Goal: Task Accomplishment & Management: Manage account settings

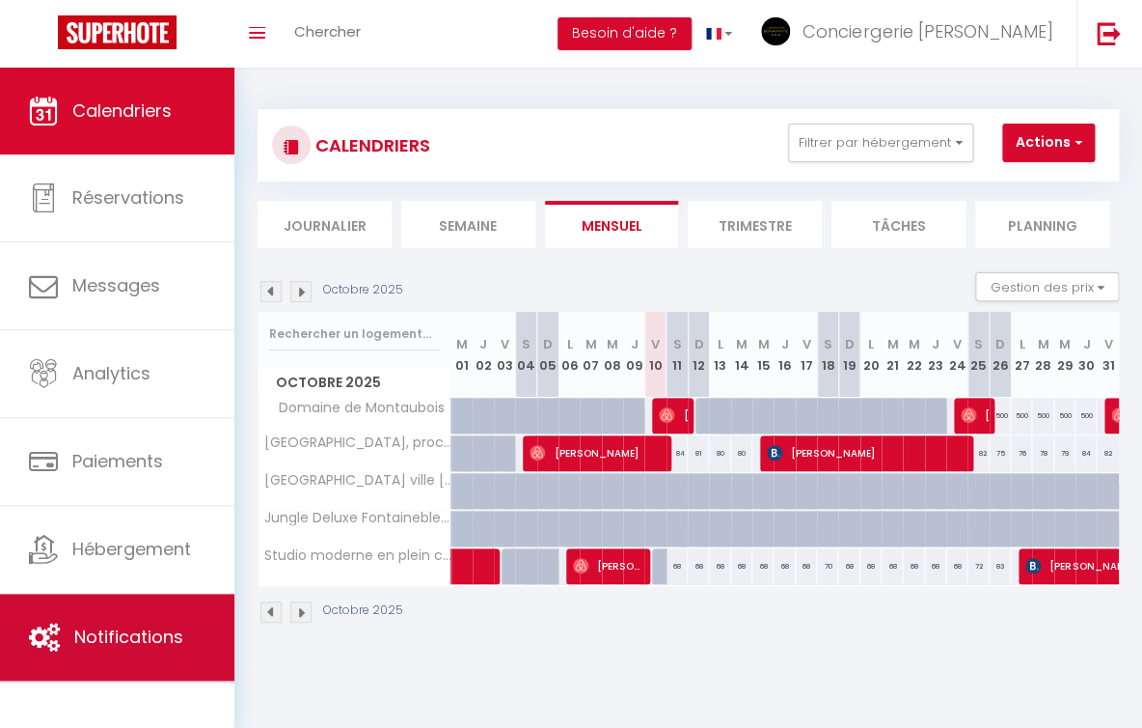
click at [131, 655] on link "Notifications" at bounding box center [117, 636] width 234 height 87
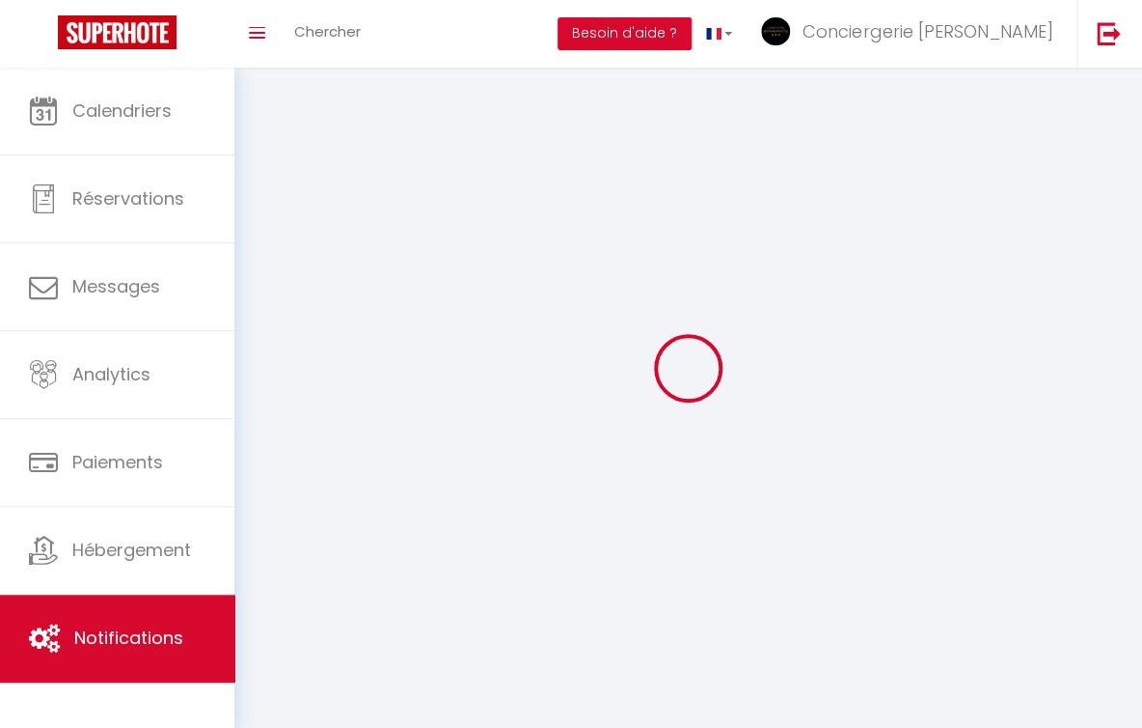
select select
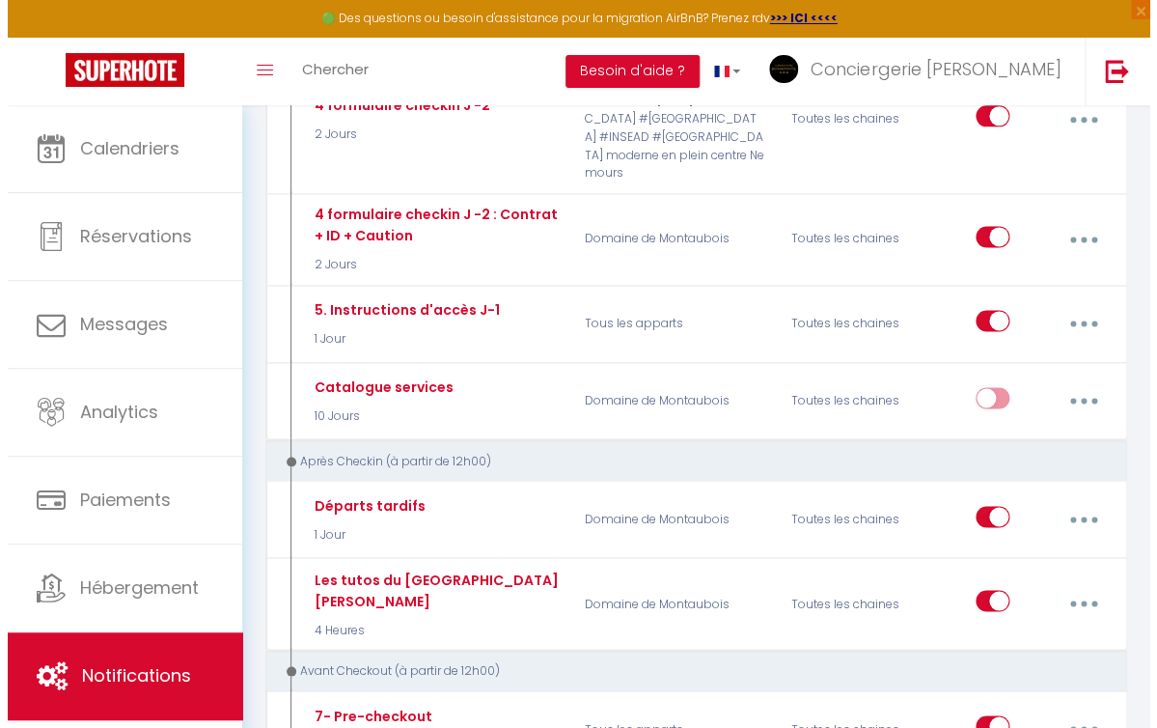
scroll to position [698, 0]
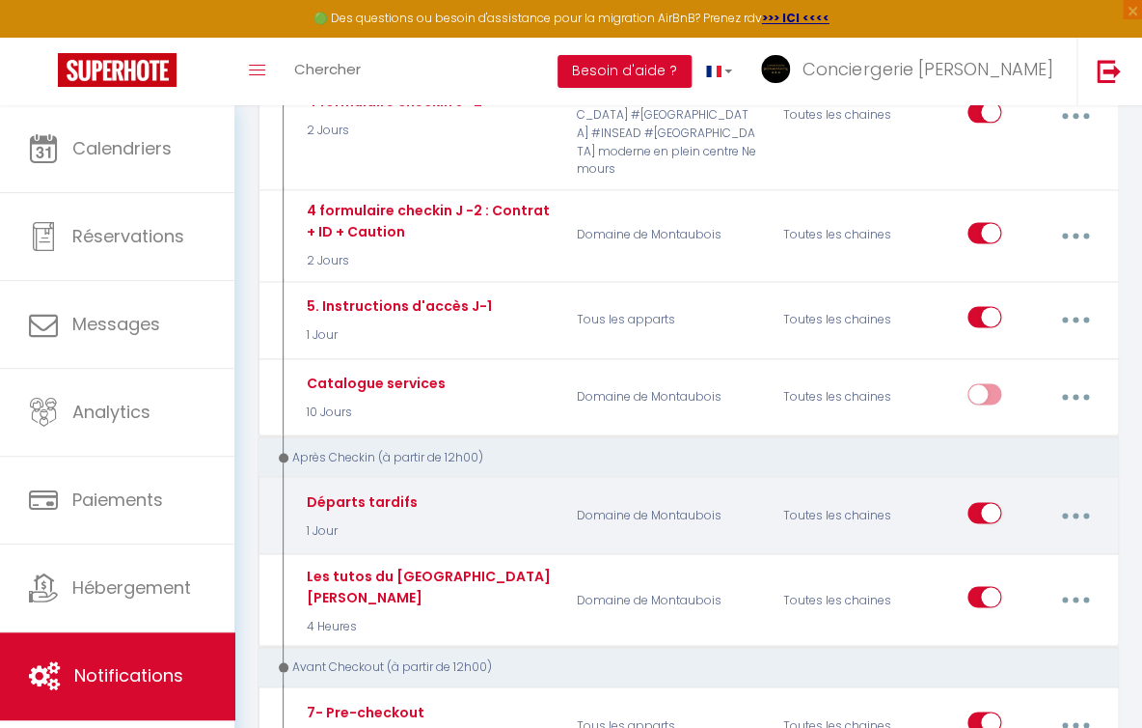
click at [1071, 513] on button "button" at bounding box center [1075, 515] width 51 height 37
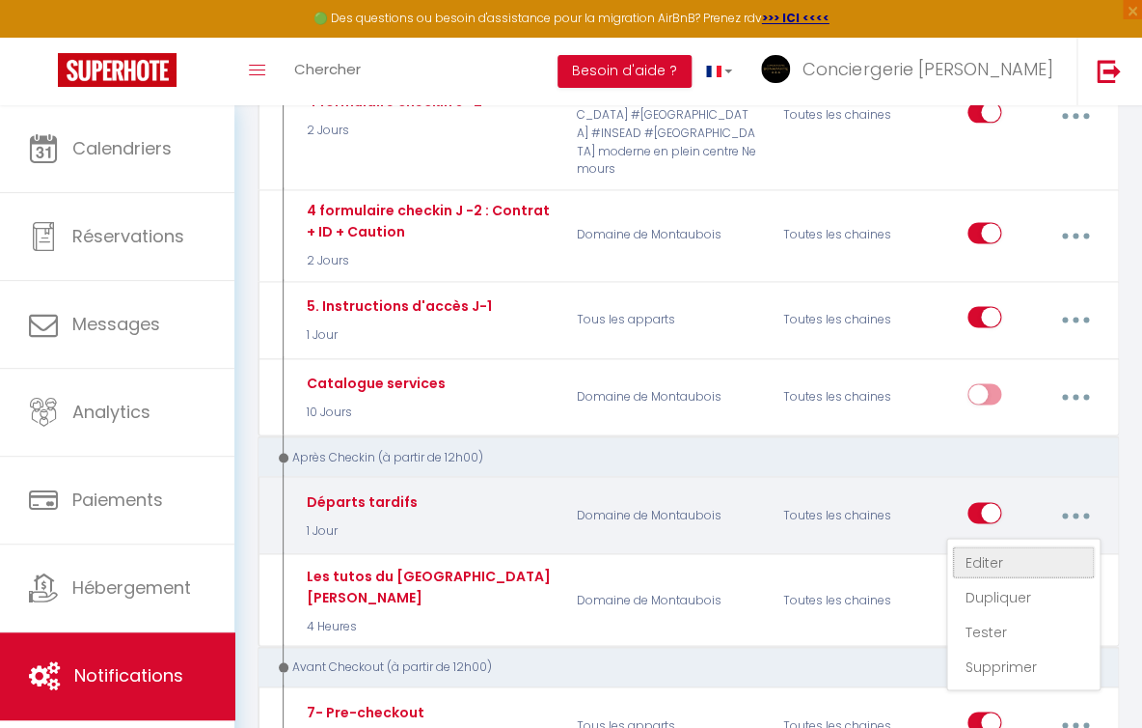
click at [986, 560] on link "Editer" at bounding box center [1023, 561] width 143 height 33
type input "Départs tardifs"
select select "3"
select select "1 Jour"
select select "if_booking_is_paid"
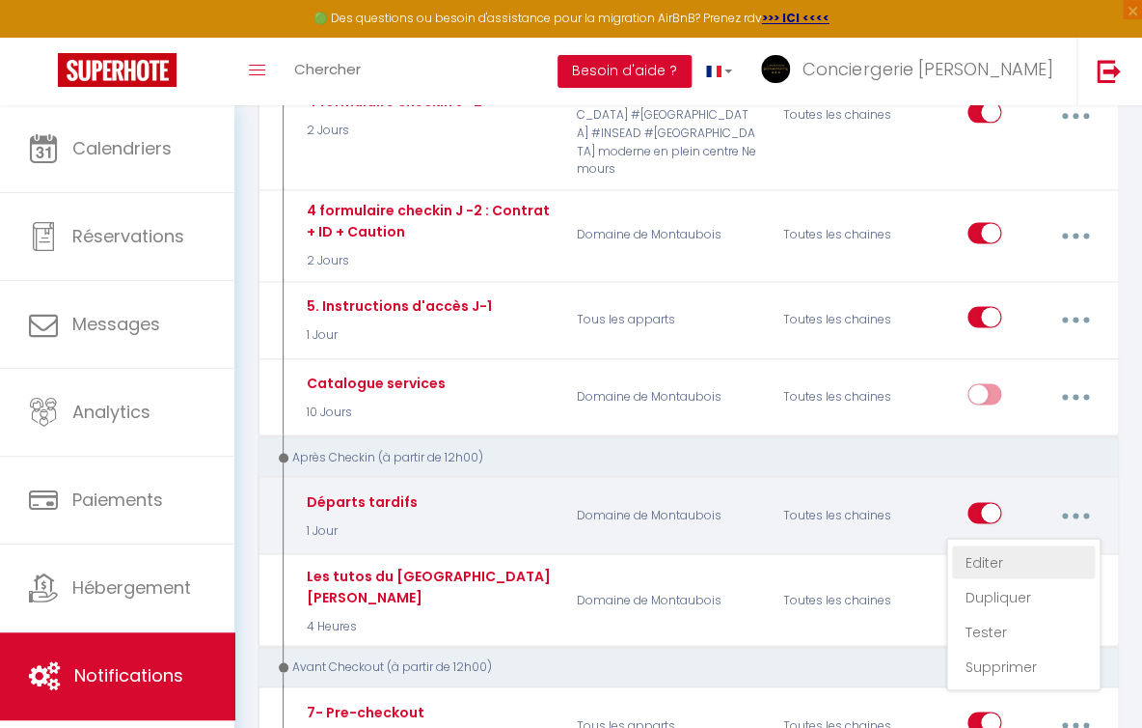
checkbox input "true"
checkbox input "false"
radio input "true"
type input "Envie de prolonger votre séjour ?"
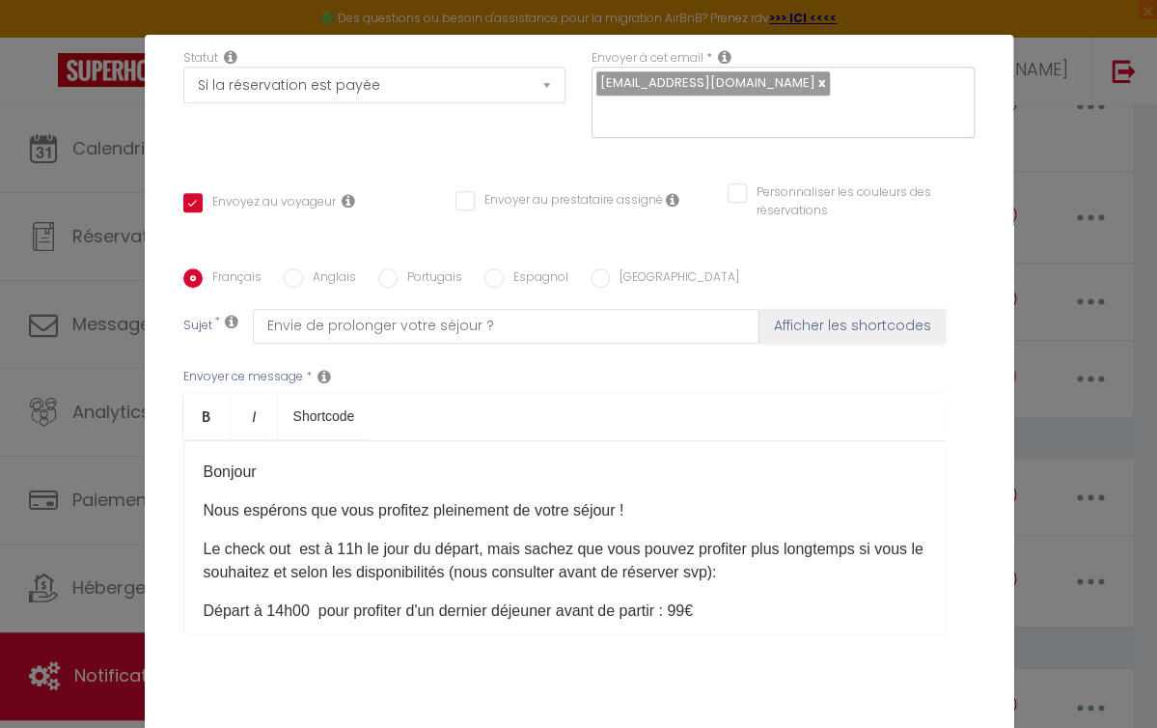
scroll to position [303, 0]
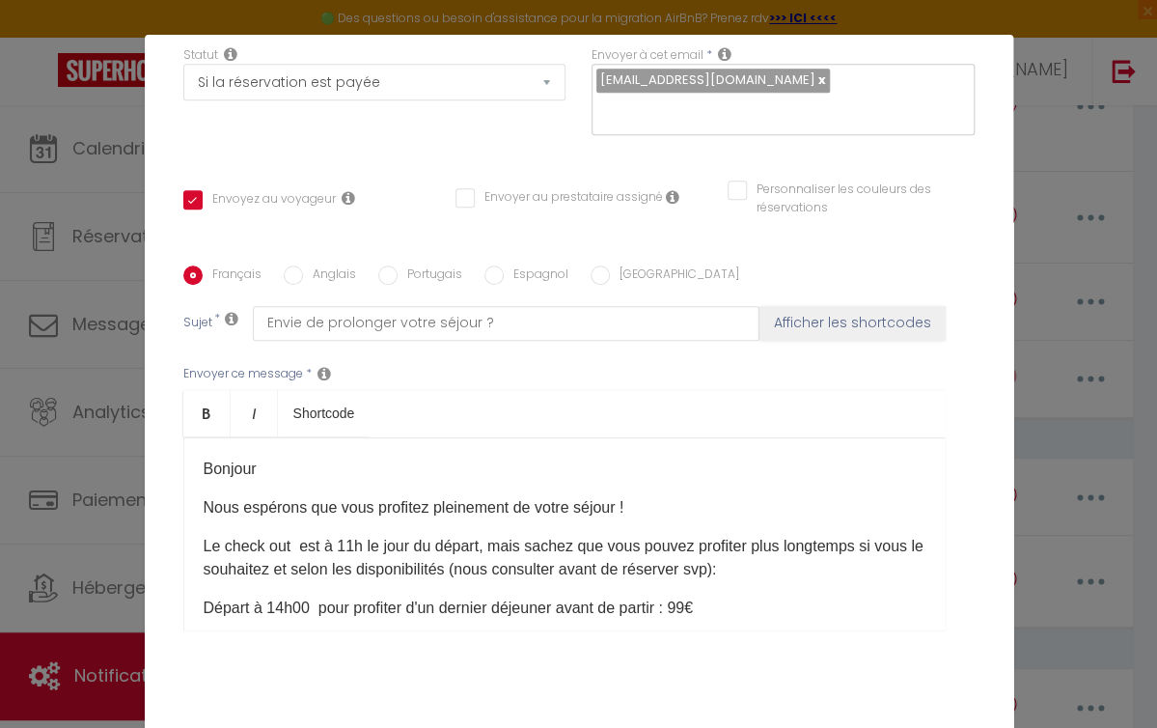
click at [320, 543] on p "Le check out est à 11h le jour du départ, mais sachez que vous pouvez profiter …" at bounding box center [565, 558] width 722 height 46
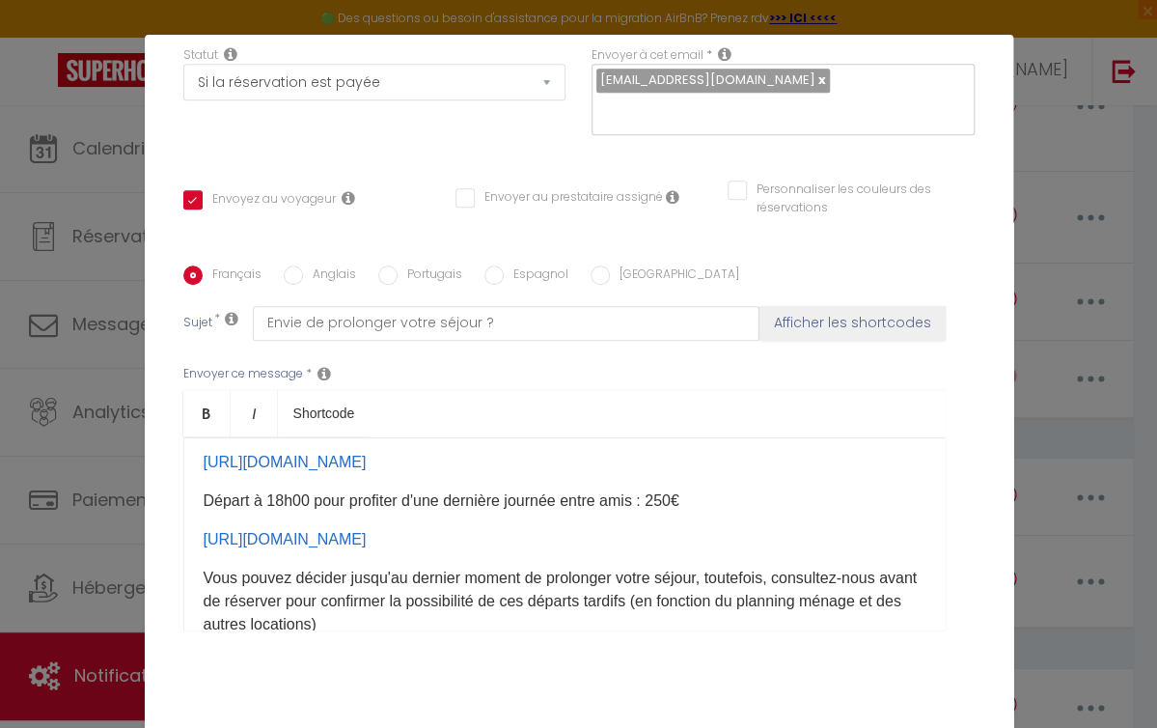
scroll to position [175, 0]
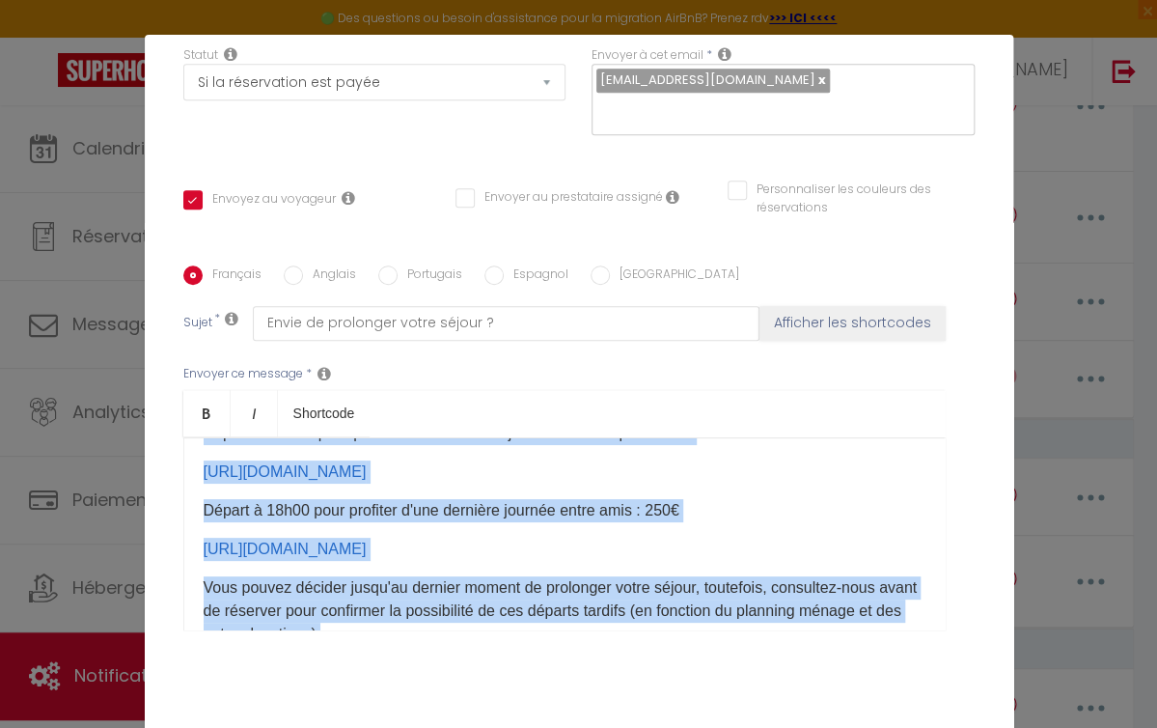
copy div "Bonjour Nous espérons que vous profitez pleinement de votre séjour ! Le check o…"
